Goal: Task Accomplishment & Management: Use online tool/utility

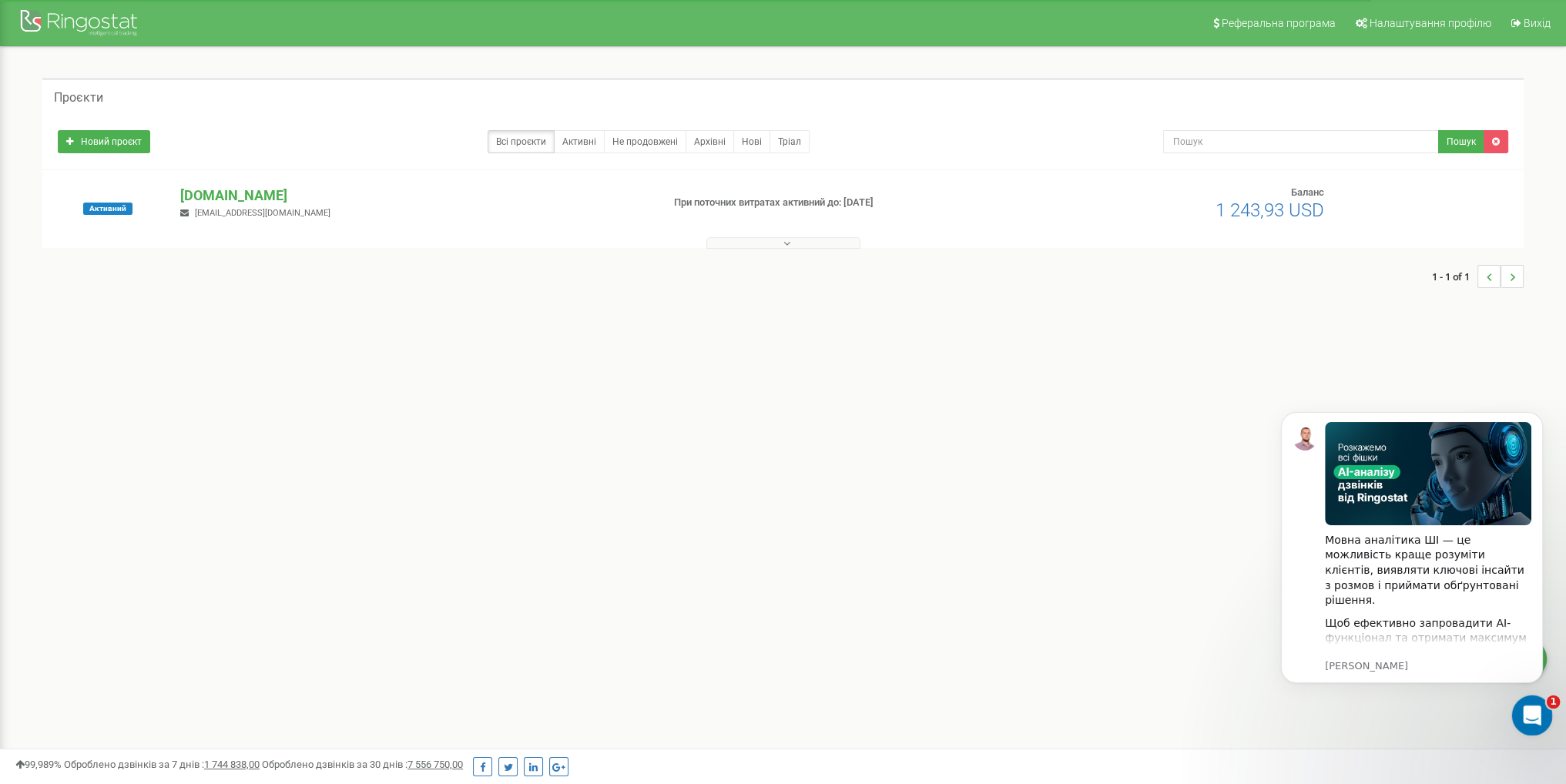
drag, startPoint x: 1526, startPoint y: 706, endPoint x: 1511, endPoint y: 706, distance: 15.0
click at [1511, 706] on div "Відкрити програму для спілкування Intercom" at bounding box center [1530, 713] width 51 height 51
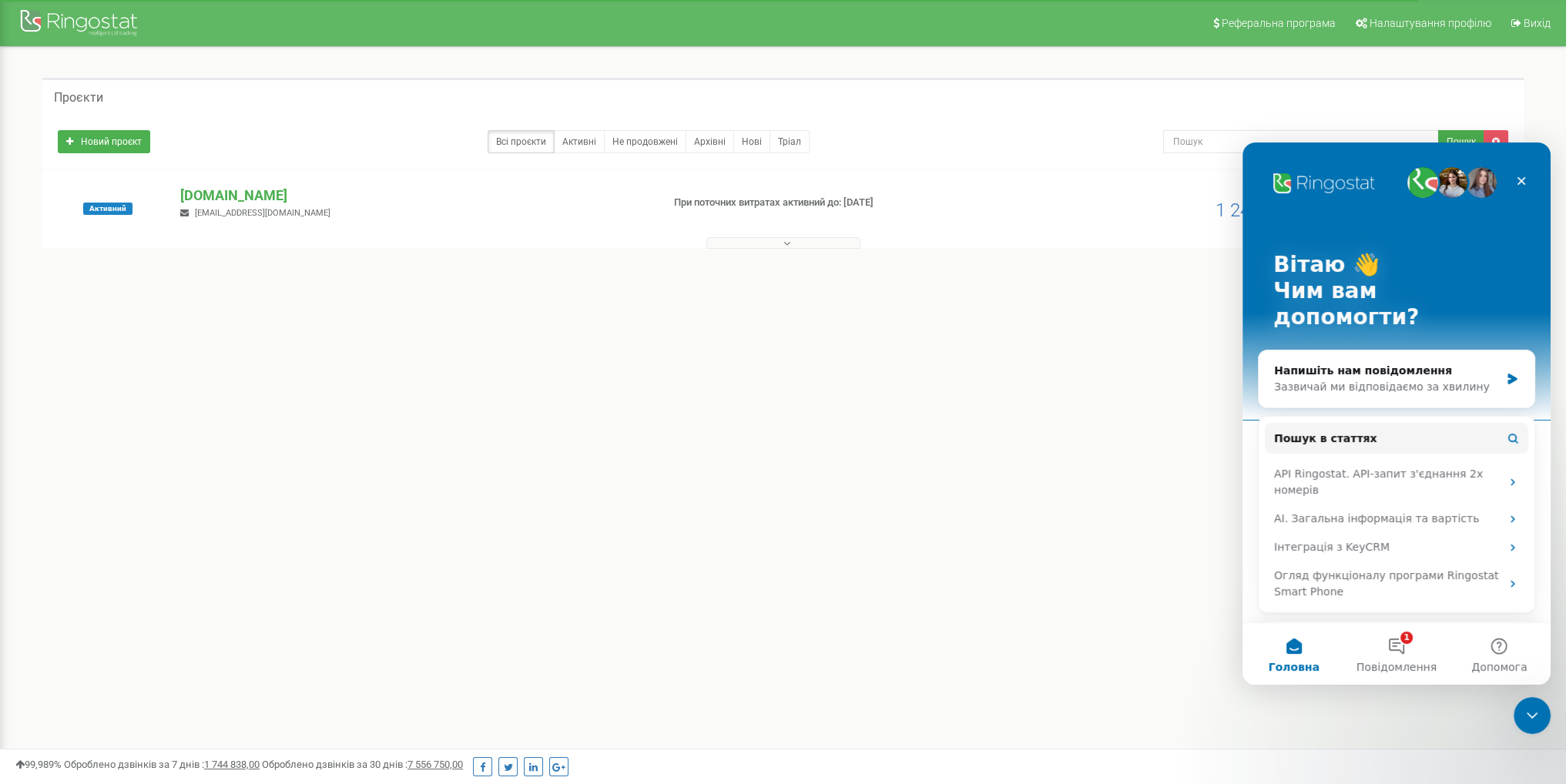
drag, startPoint x: 339, startPoint y: 530, endPoint x: 312, endPoint y: 644, distance: 117.2
click at [339, 530] on div "Реферальна програма Налаштування профілю Вихід Проєкти Новий проєкт Всі проєкти…" at bounding box center [783, 462] width 1566 height 924
drag, startPoint x: 397, startPoint y: 382, endPoint x: 488, endPoint y: 376, distance: 91.2
click at [407, 386] on div "Реферальна програма Налаштування профілю Вихід Проєкти Новий проєкт Всі проєкти…" at bounding box center [783, 462] width 1566 height 924
click at [1531, 180] on div "Вiтаю 👋 Чим вам допомогти? Напишіть нам повідомлення Зазвичай ми відповідаємо з…" at bounding box center [1397, 473] width 308 height 663
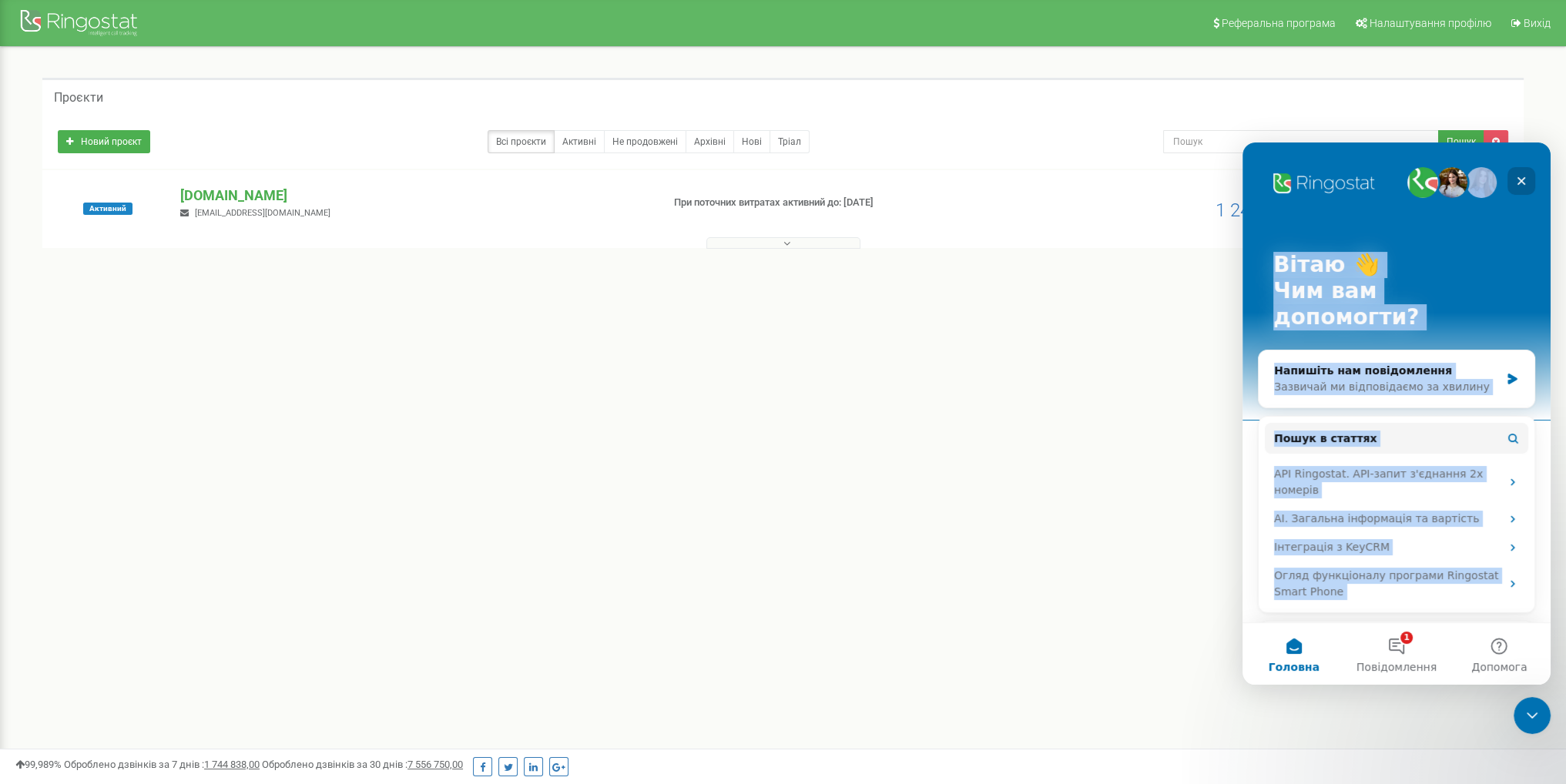
click at [1529, 180] on div "Закрити" at bounding box center [1521, 181] width 28 height 28
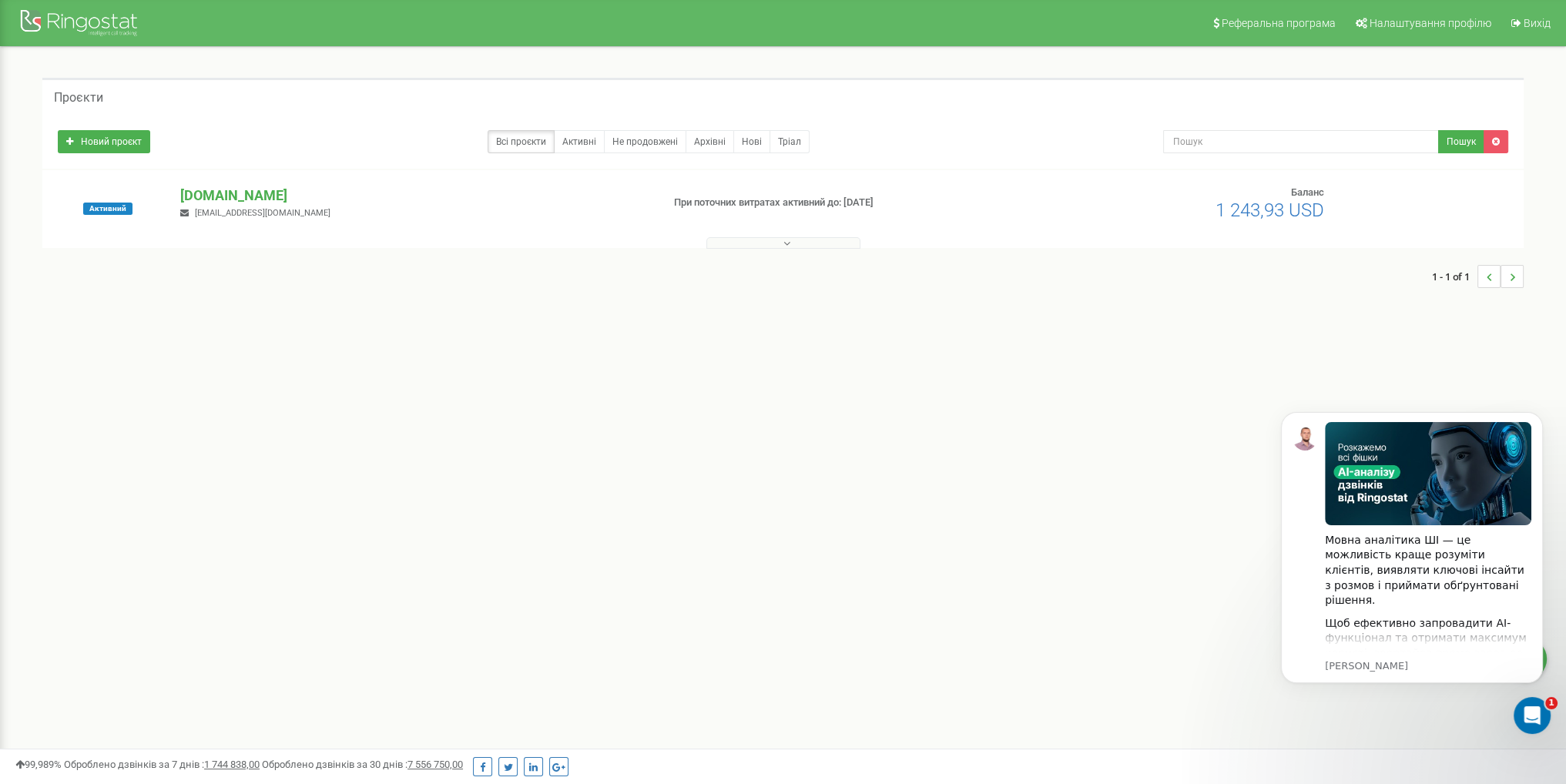
click at [778, 241] on button at bounding box center [783, 243] width 154 height 12
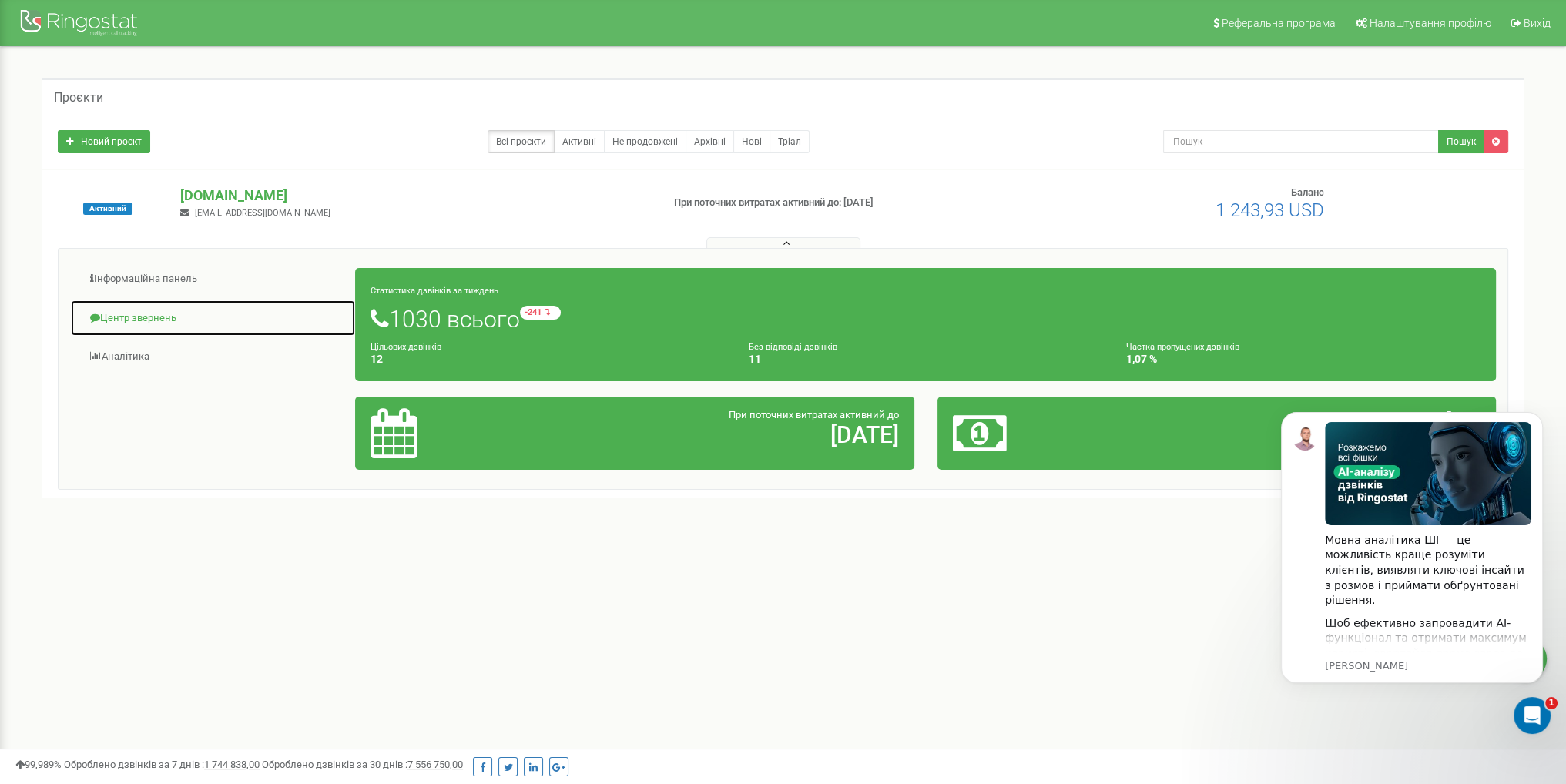
click at [142, 322] on link "Центр звернень" at bounding box center [213, 319] width 286 height 38
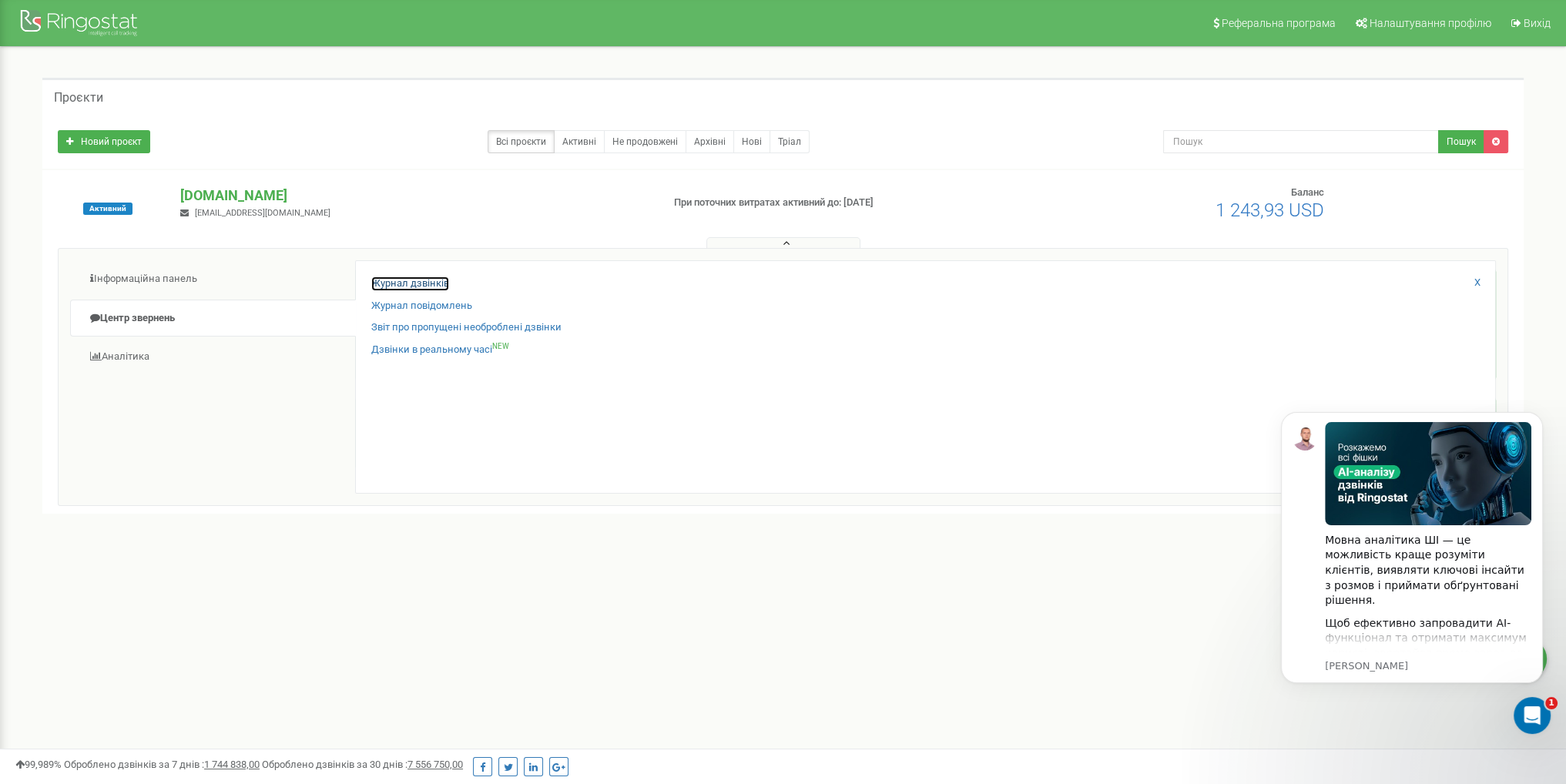
click at [402, 282] on link "Журнал дзвінків" at bounding box center [410, 284] width 78 height 15
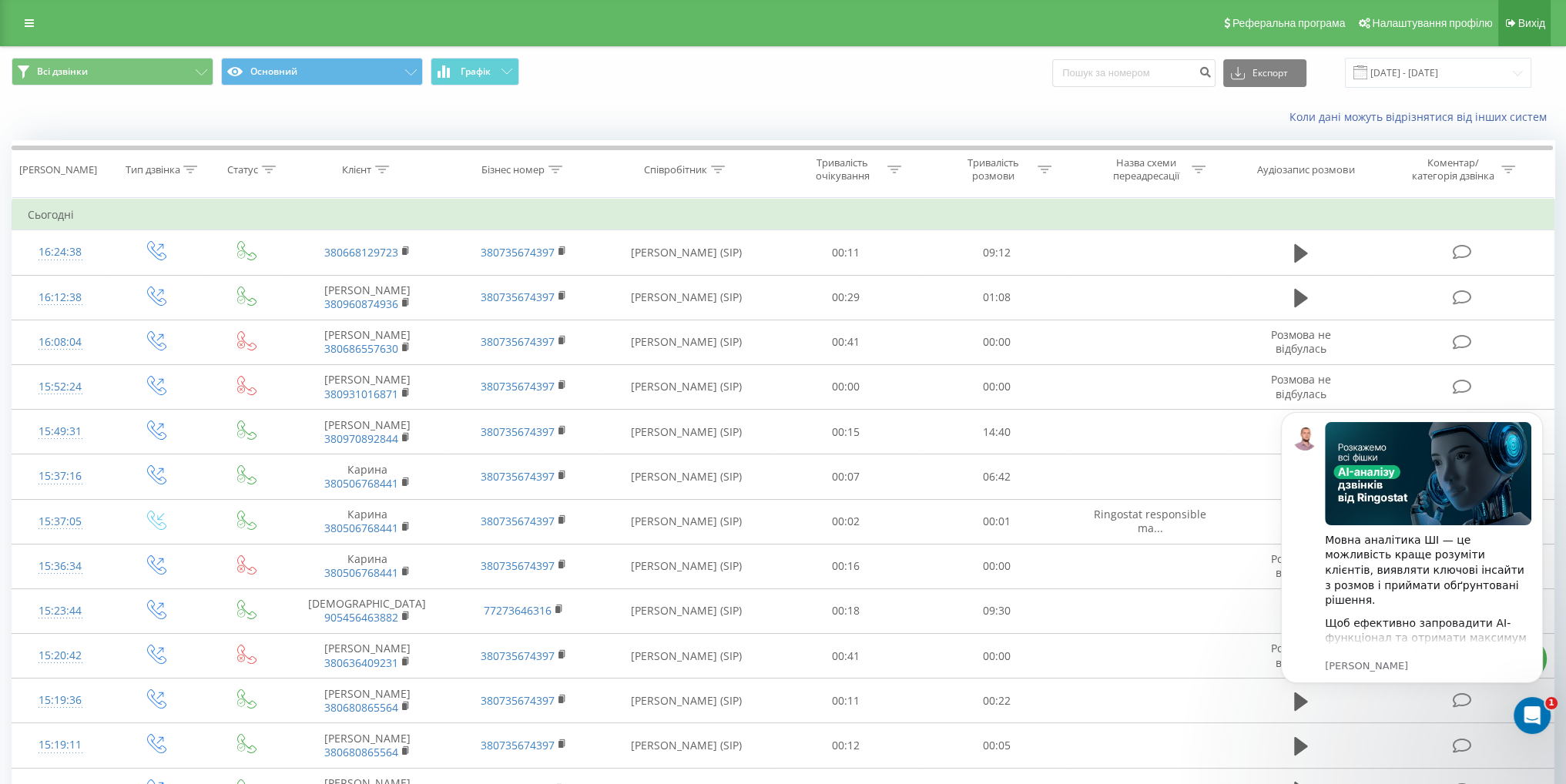
click at [1517, 24] on link "Вихід" at bounding box center [1524, 23] width 52 height 46
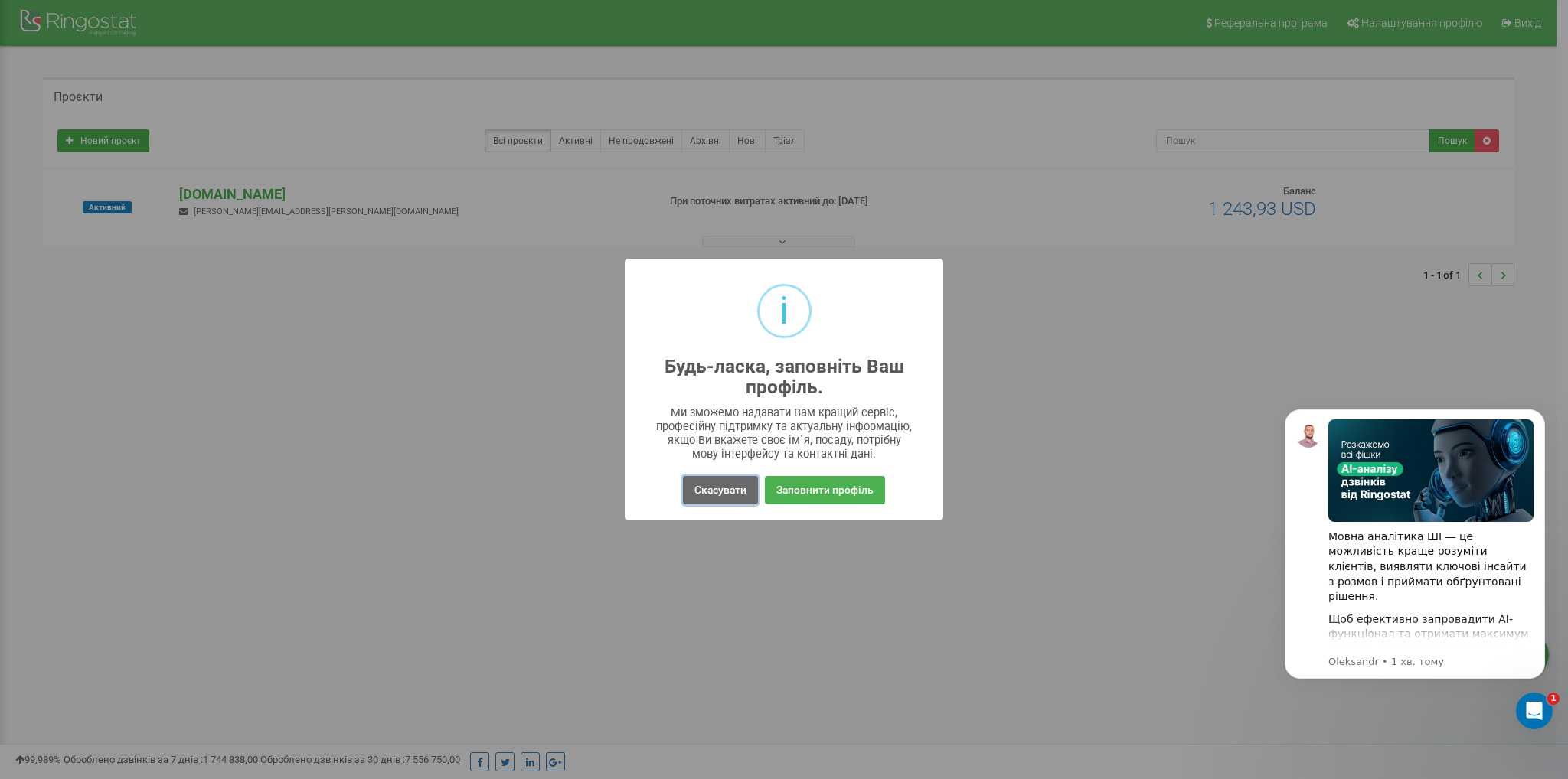
click at [724, 497] on button "Скасувати" at bounding box center [720, 490] width 75 height 28
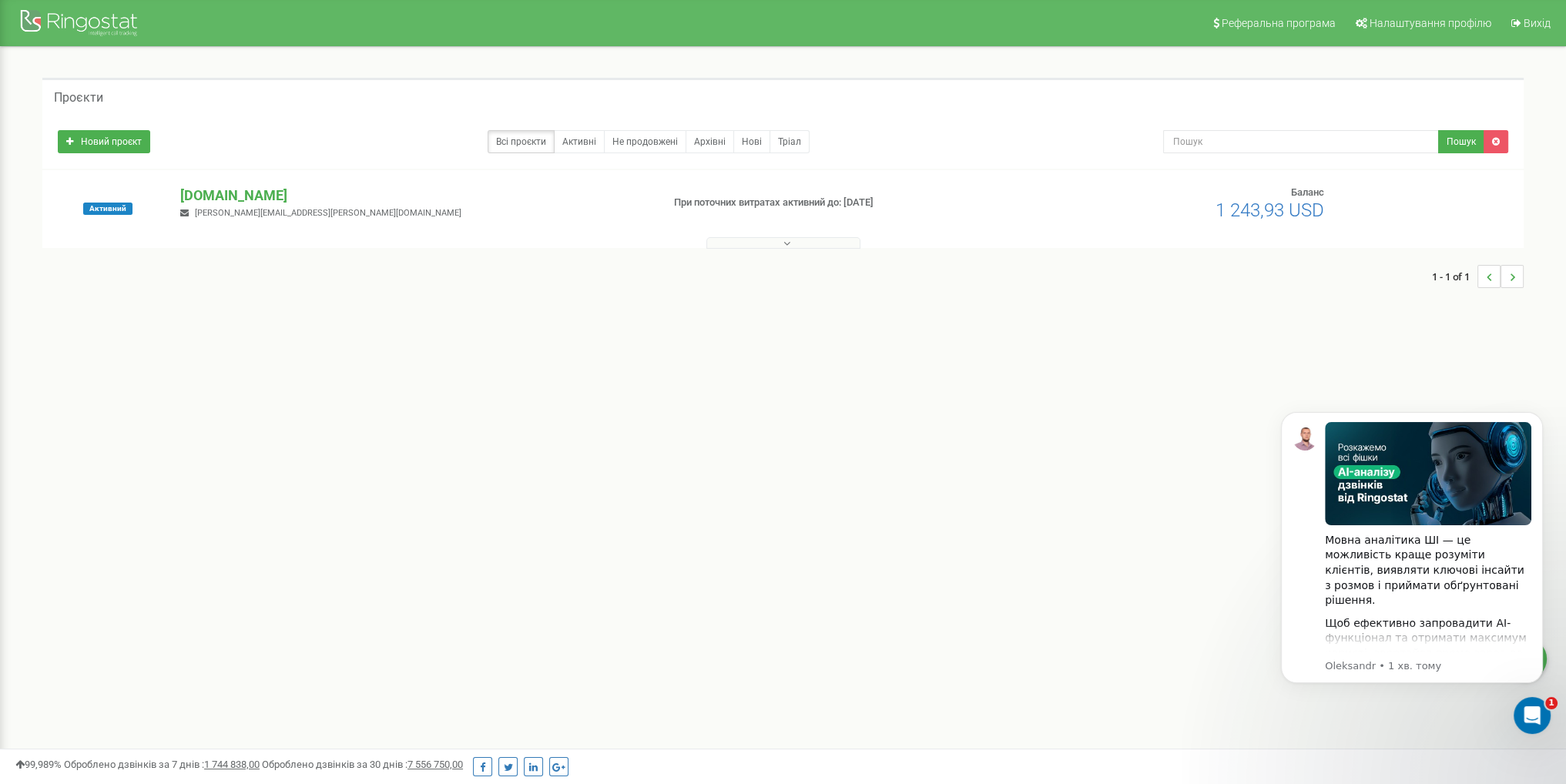
click at [743, 241] on button at bounding box center [783, 243] width 154 height 12
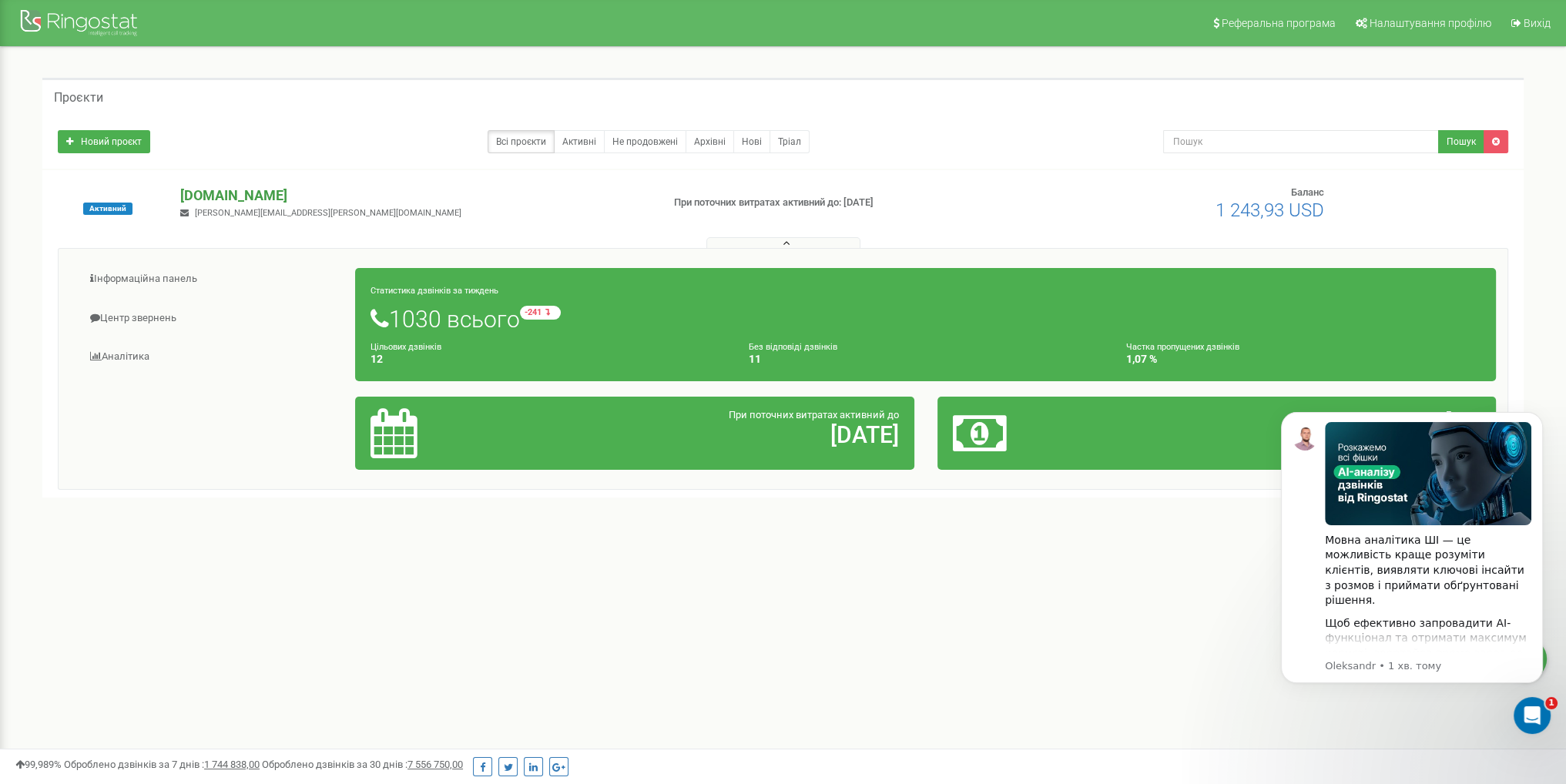
click at [236, 188] on p "[DOMAIN_NAME]" at bounding box center [414, 196] width 469 height 20
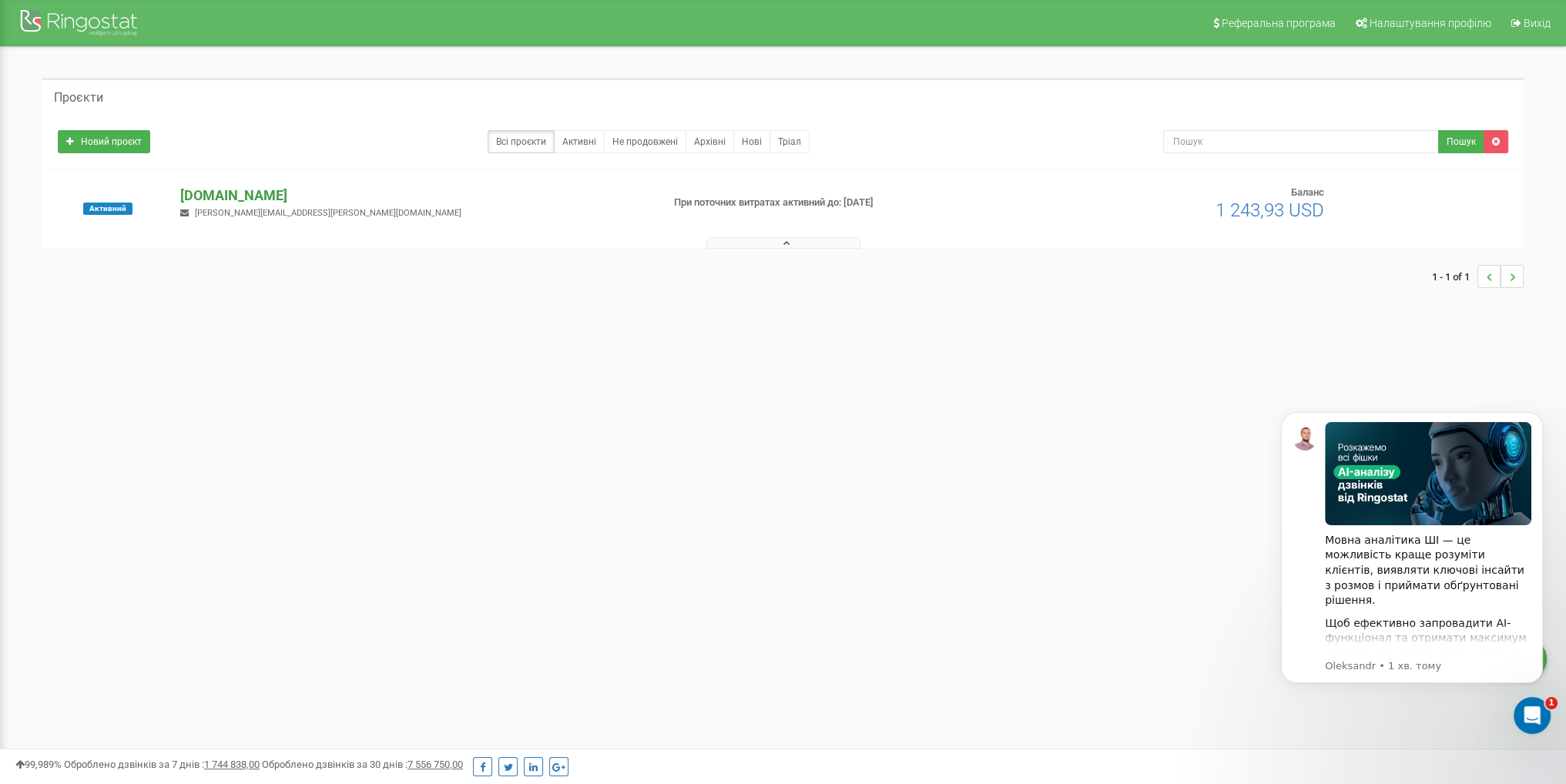
click at [245, 194] on p "[DOMAIN_NAME]" at bounding box center [414, 196] width 469 height 20
